Goal: Information Seeking & Learning: Learn about a topic

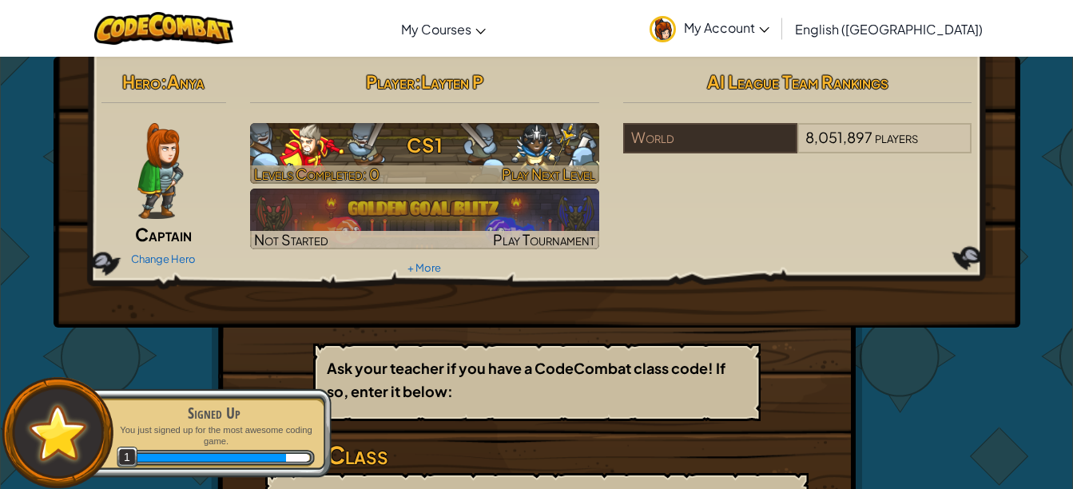
click at [388, 147] on h3 "CS1" at bounding box center [424, 145] width 349 height 36
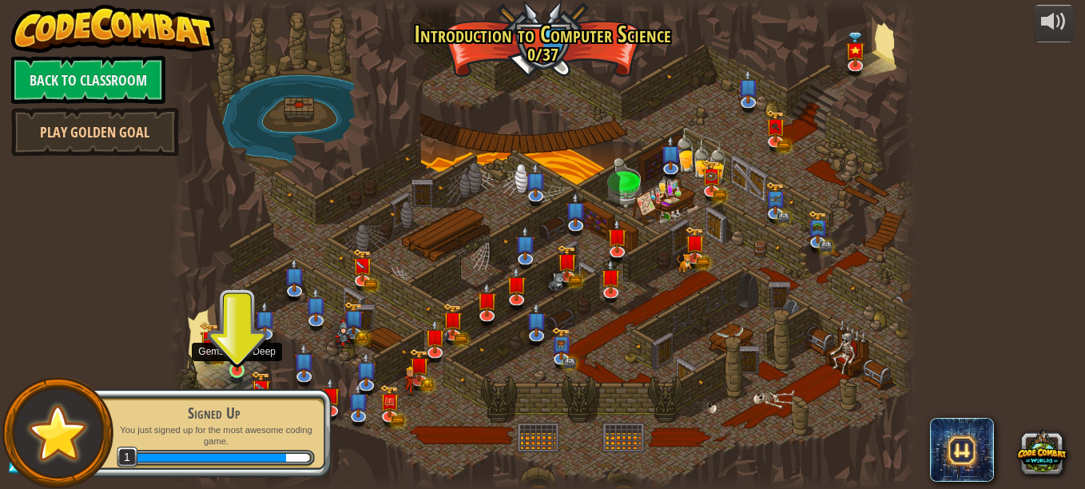
click at [242, 367] on img at bounding box center [237, 352] width 18 height 40
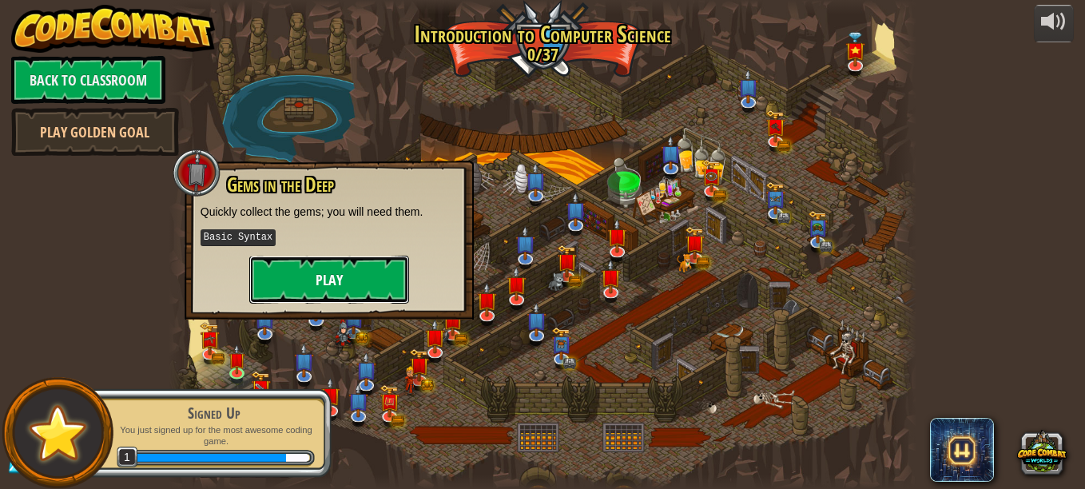
click at [335, 264] on button "Play" at bounding box center [329, 280] width 160 height 48
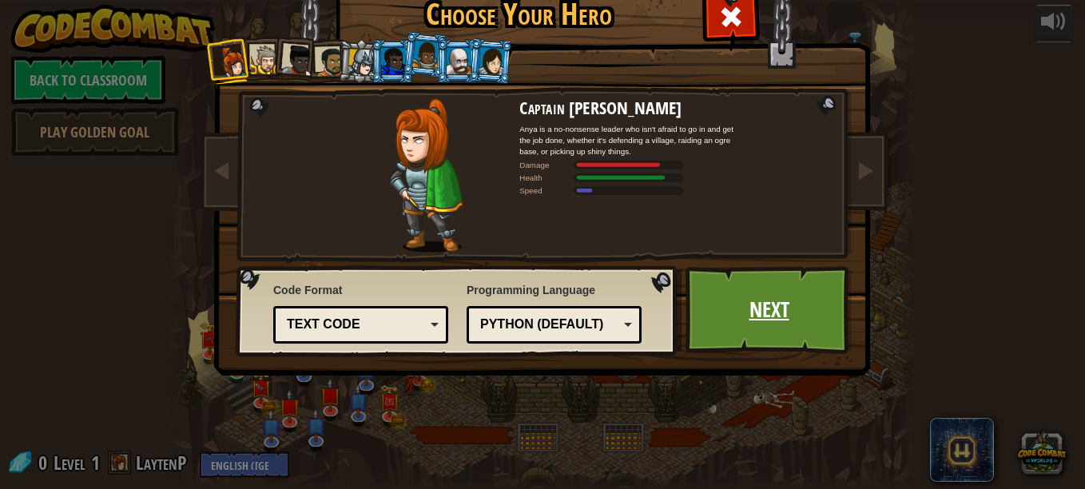
click at [764, 328] on link "Next" at bounding box center [768, 310] width 167 height 88
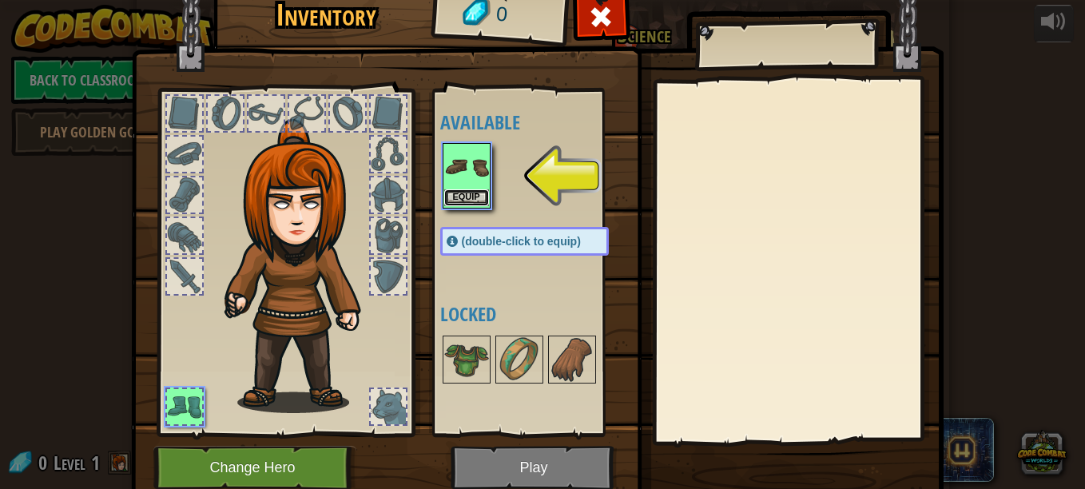
click at [475, 196] on button "Equip" at bounding box center [466, 197] width 45 height 17
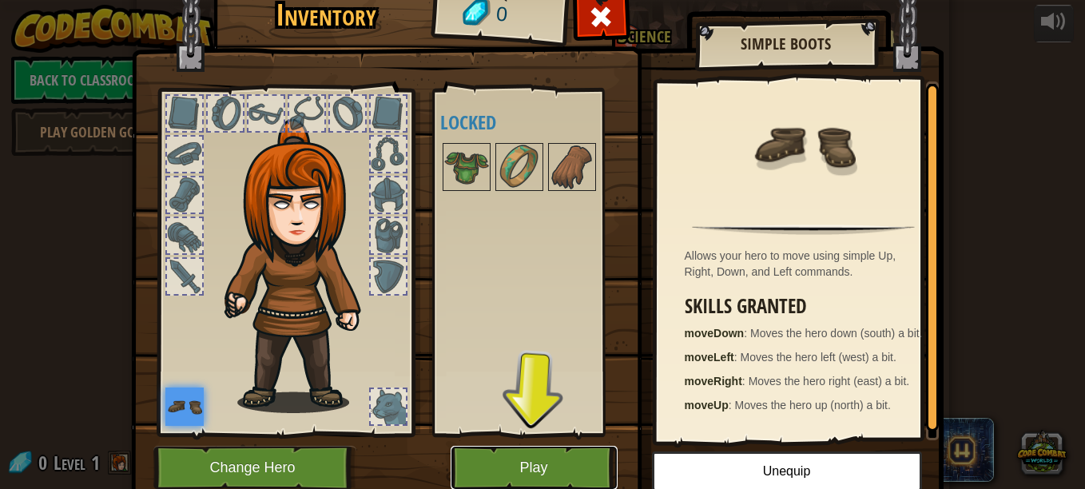
click at [595, 455] on button "Play" at bounding box center [534, 468] width 167 height 44
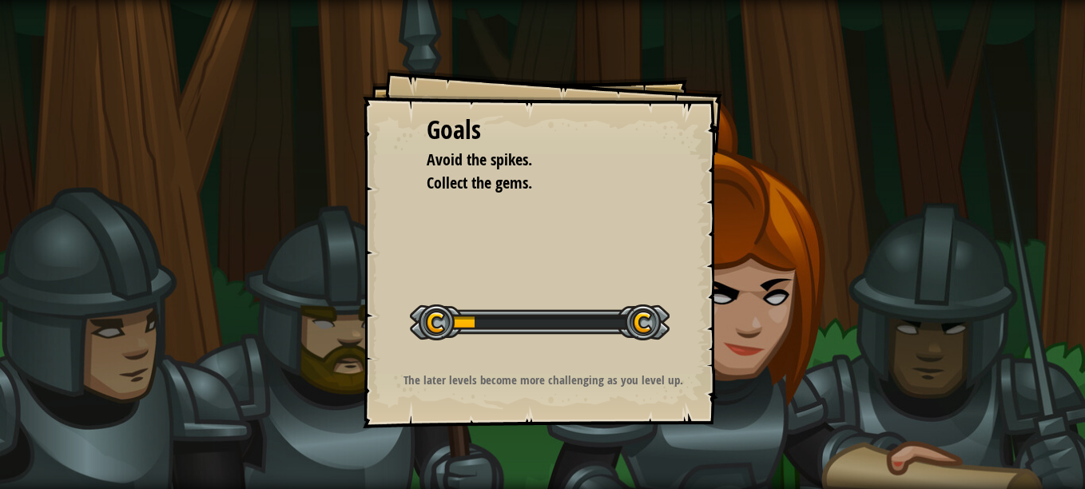
click at [582, 379] on p "The later levels become more challenging as you level up." at bounding box center [543, 379] width 320 height 17
drag, startPoint x: 582, startPoint y: 379, endPoint x: 621, endPoint y: 236, distance: 148.3
click at [621, 236] on div "Goals Avoid the spikes. Collect the gems. Start Level Error loading from server…" at bounding box center [543, 249] width 360 height 360
